Goal: Transaction & Acquisition: Purchase product/service

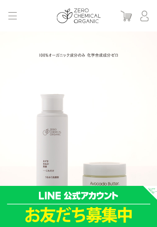
click at [10, 16] on span at bounding box center [12, 15] width 8 height 0
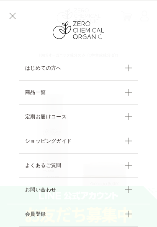
click at [127, 89] on link "商品一覧" at bounding box center [78, 92] width 119 height 24
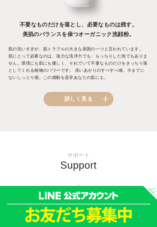
scroll to position [532, 0]
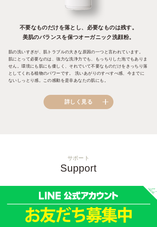
click at [105, 95] on link "詳しく見る" at bounding box center [79, 102] width 70 height 14
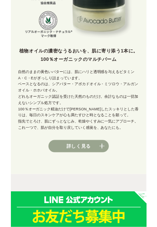
scroll to position [191, 0]
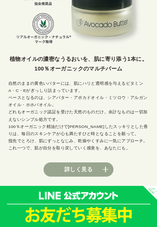
click at [92, 164] on link "詳しく見る" at bounding box center [79, 169] width 70 height 14
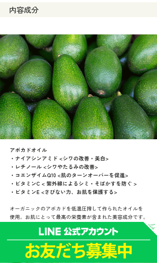
scroll to position [3773, 0]
